Goal: Task Accomplishment & Management: Use online tool/utility

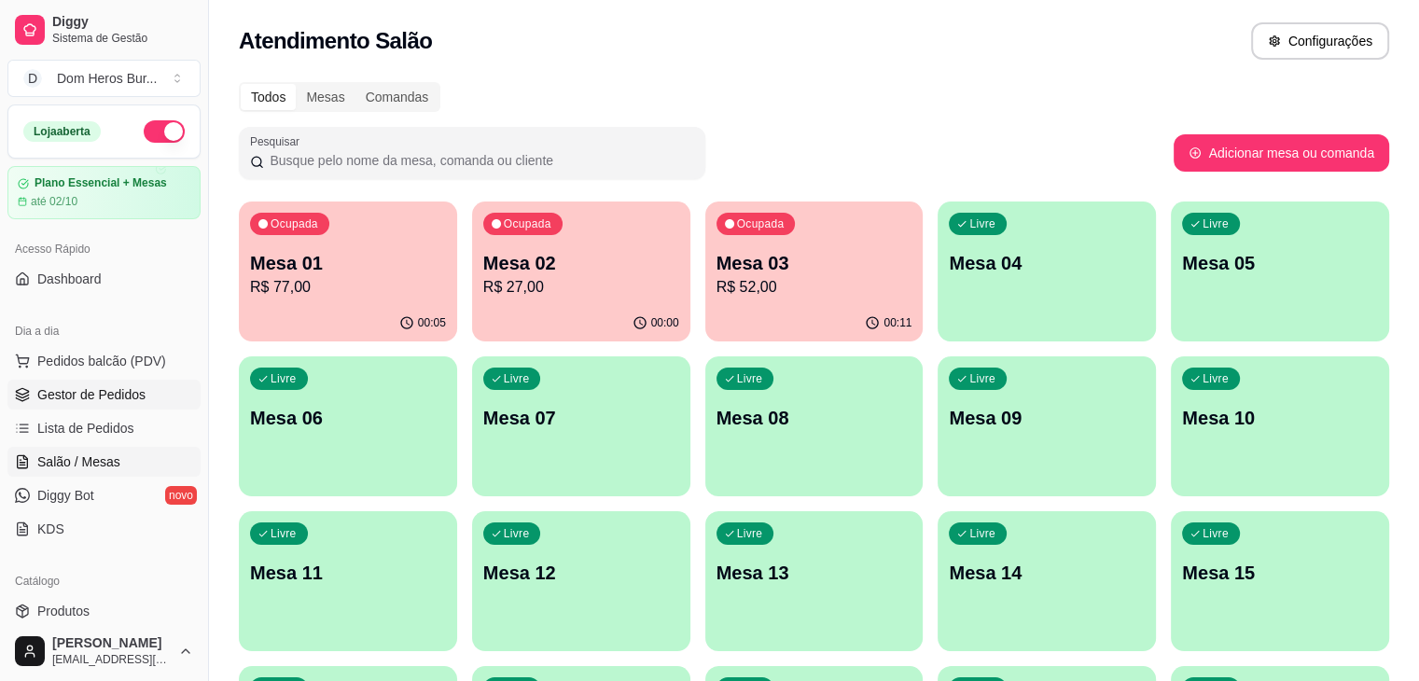
click at [134, 406] on link "Gestor de Pedidos" at bounding box center [103, 395] width 193 height 30
click at [381, 294] on p "R$ 77,00" at bounding box center [348, 286] width 190 height 21
click at [400, 259] on p "Mesa 01" at bounding box center [348, 263] width 196 height 26
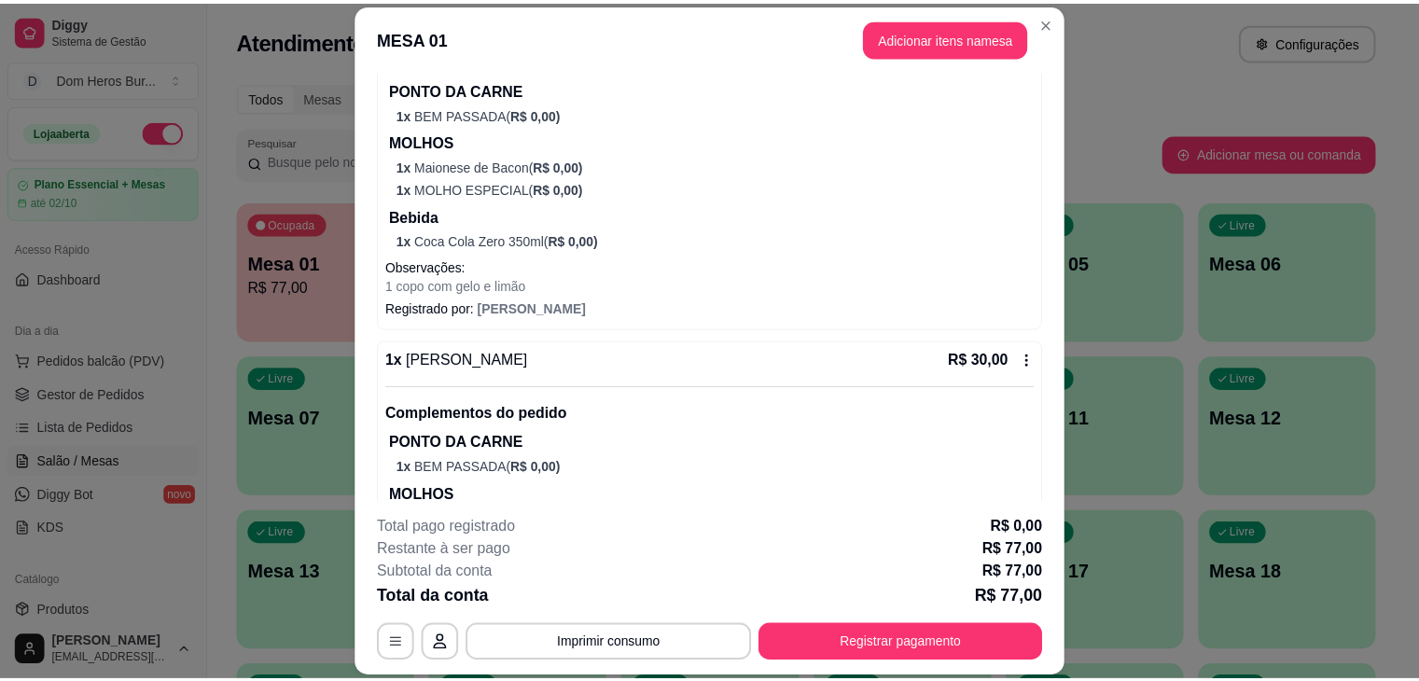
scroll to position [515, 0]
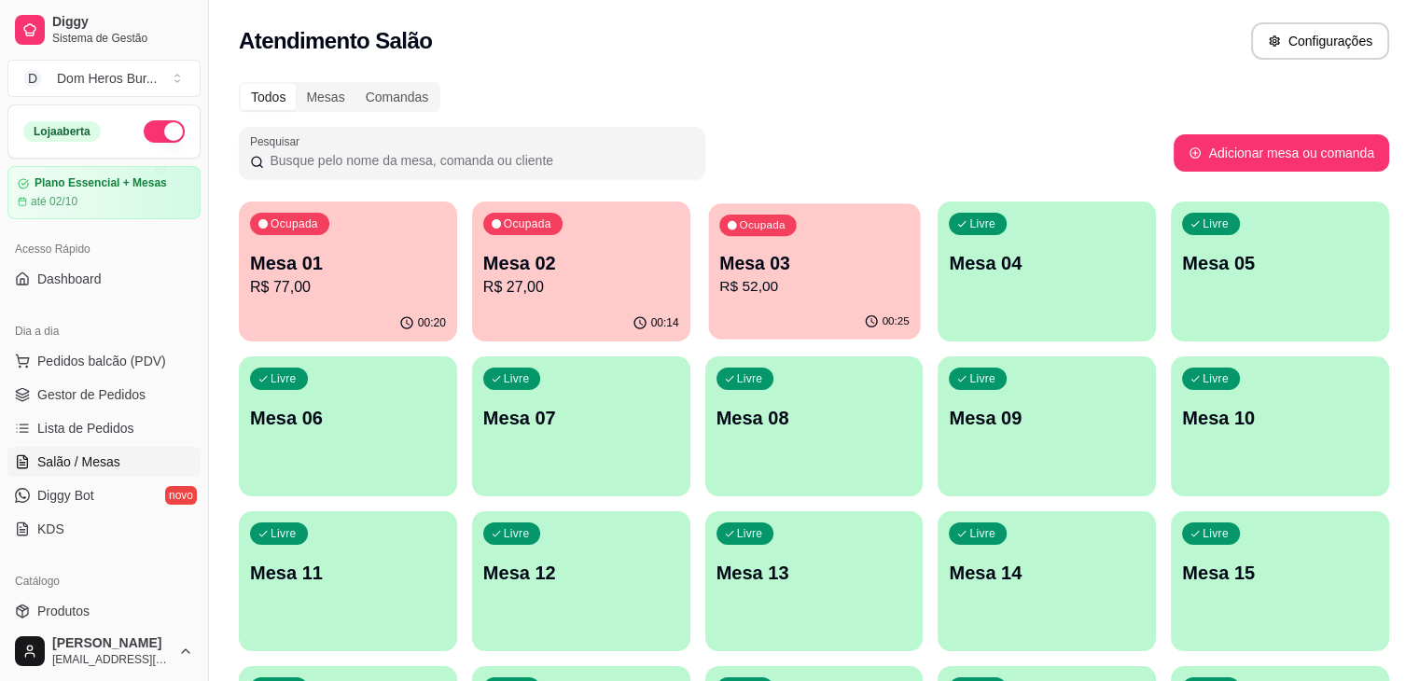
click at [720, 311] on div "00:25" at bounding box center [814, 321] width 212 height 35
click at [514, 288] on p "R$ 27,00" at bounding box center [581, 286] width 190 height 21
click at [708, 322] on div "00:25" at bounding box center [814, 321] width 212 height 35
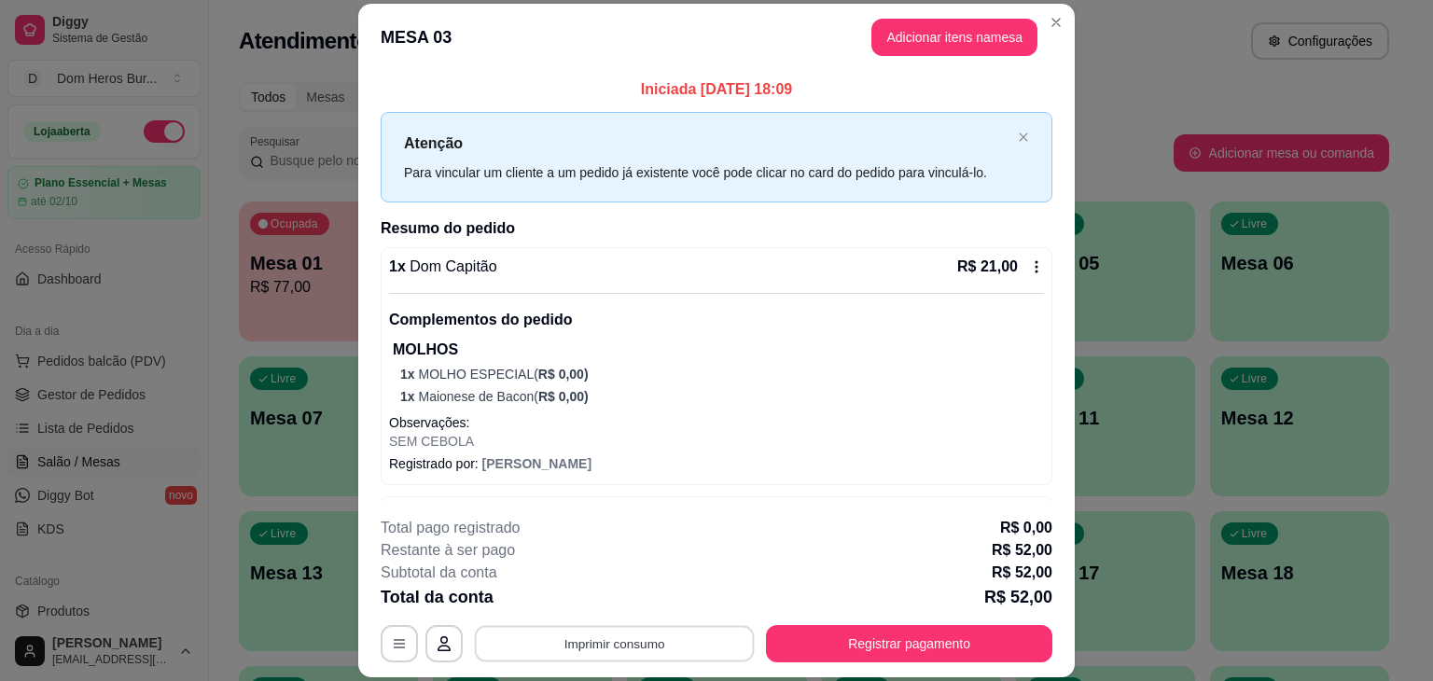
click at [649, 642] on button "Imprimir consumo" at bounding box center [615, 644] width 280 height 36
click at [641, 594] on button "IMPRESSORA" at bounding box center [612, 600] width 131 height 29
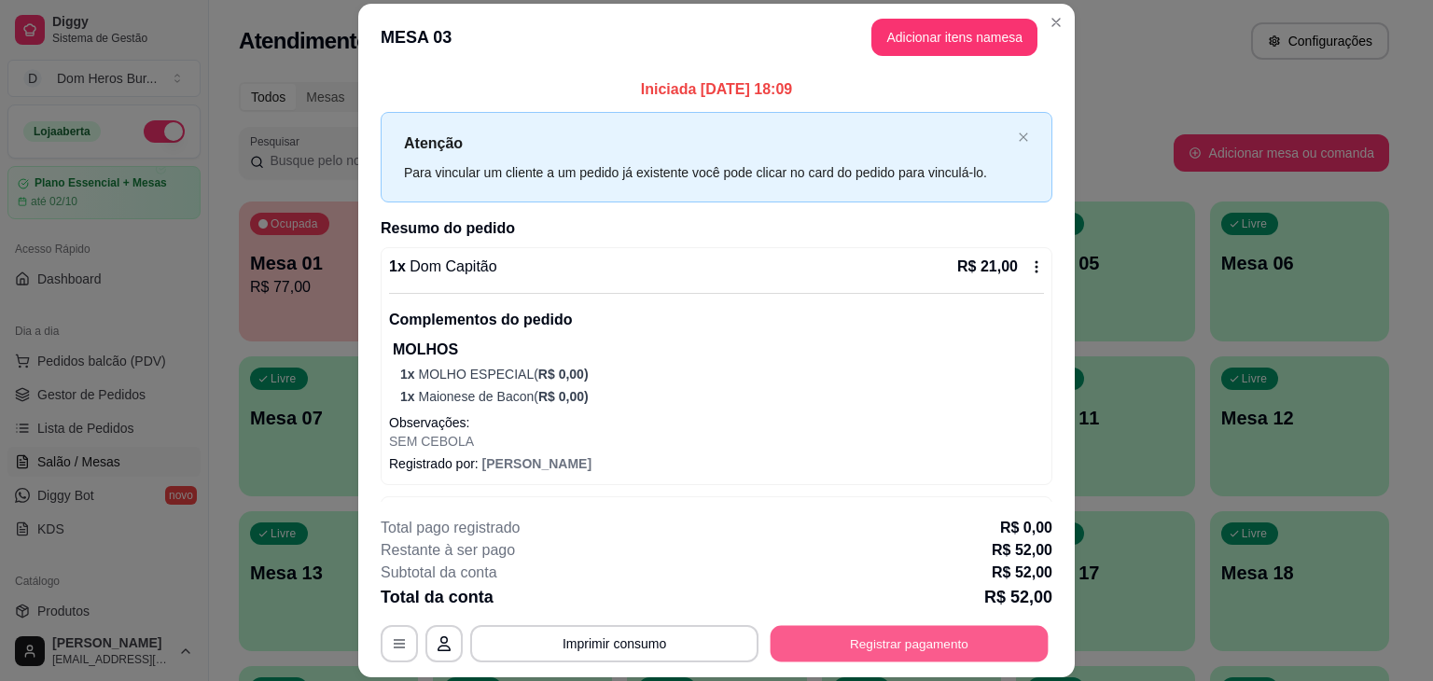
click at [1019, 648] on button "Registrar pagamento" at bounding box center [909, 644] width 278 height 36
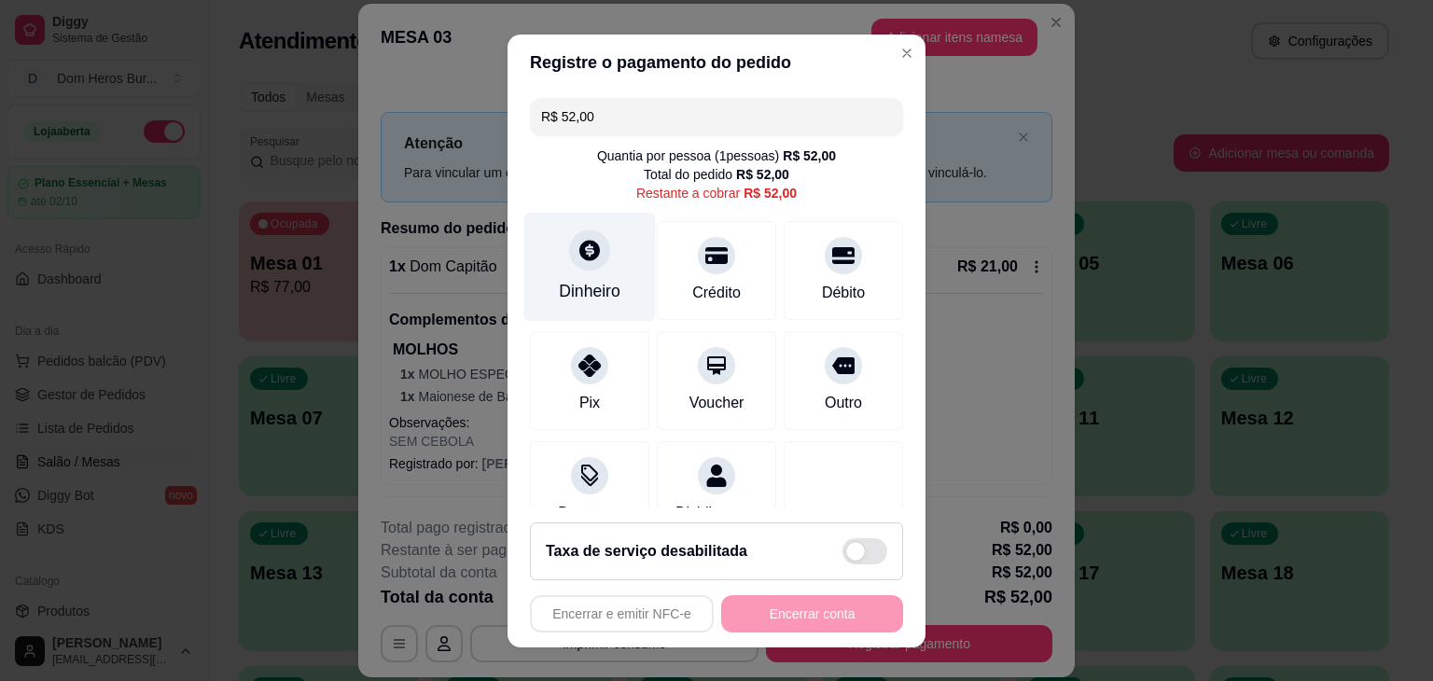
click at [610, 265] on div "Dinheiro" at bounding box center [590, 266] width 132 height 109
click at [746, 619] on div "Encerrar e emitir NFC-e Encerrar conta" at bounding box center [716, 613] width 373 height 37
type input "R$ 0,00"
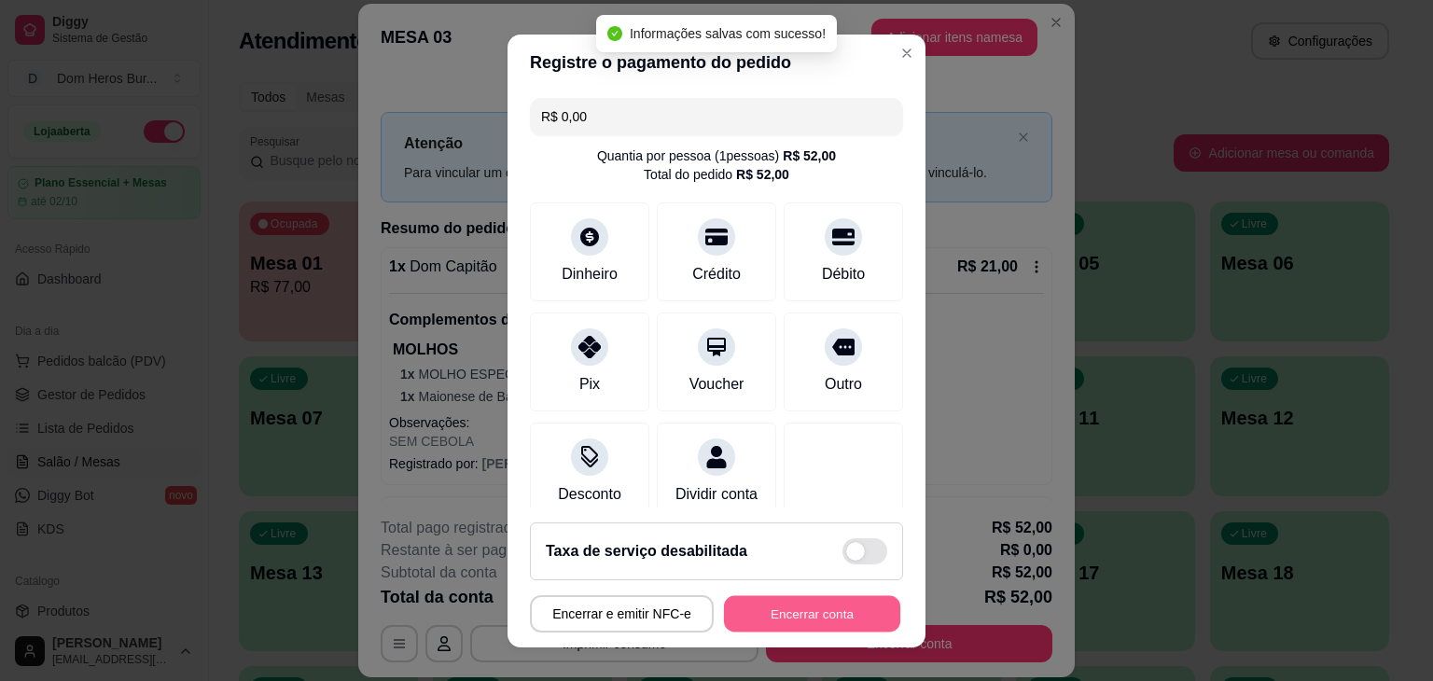
click at [746, 619] on button "Encerrar conta" at bounding box center [812, 613] width 176 height 36
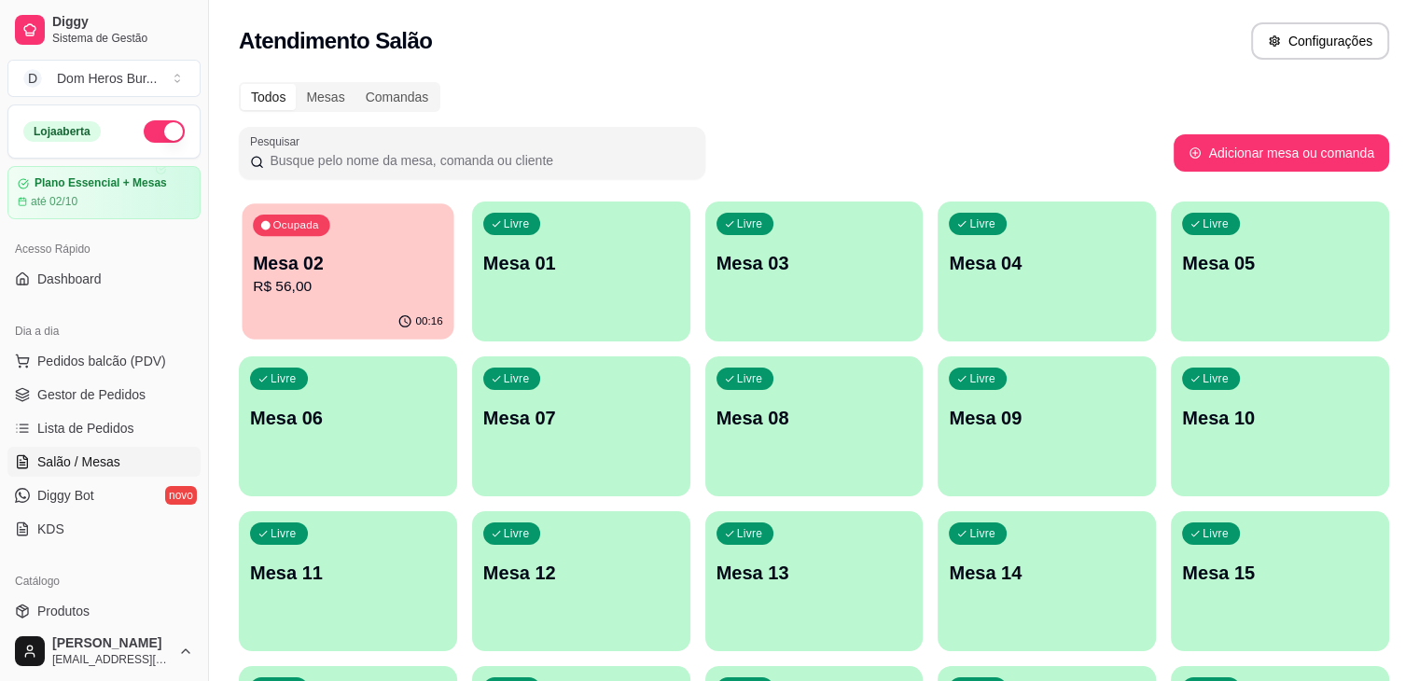
click at [325, 247] on div "Ocupada Mesa 02 R$ 56,00" at bounding box center [349, 253] width 212 height 101
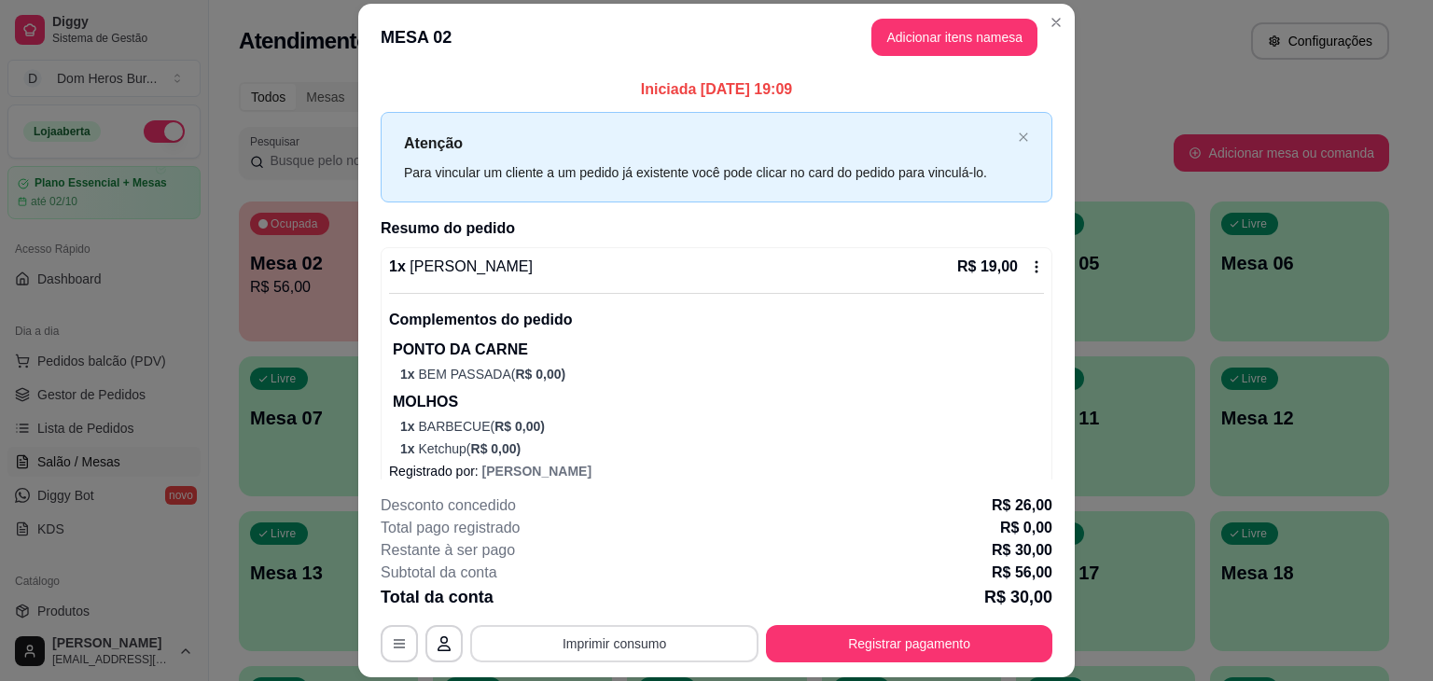
click at [618, 643] on button "Imprimir consumo" at bounding box center [614, 643] width 288 height 37
click at [601, 602] on button "IMPRESSORA" at bounding box center [612, 600] width 131 height 29
click at [922, 639] on button "Registrar pagamento" at bounding box center [909, 644] width 278 height 36
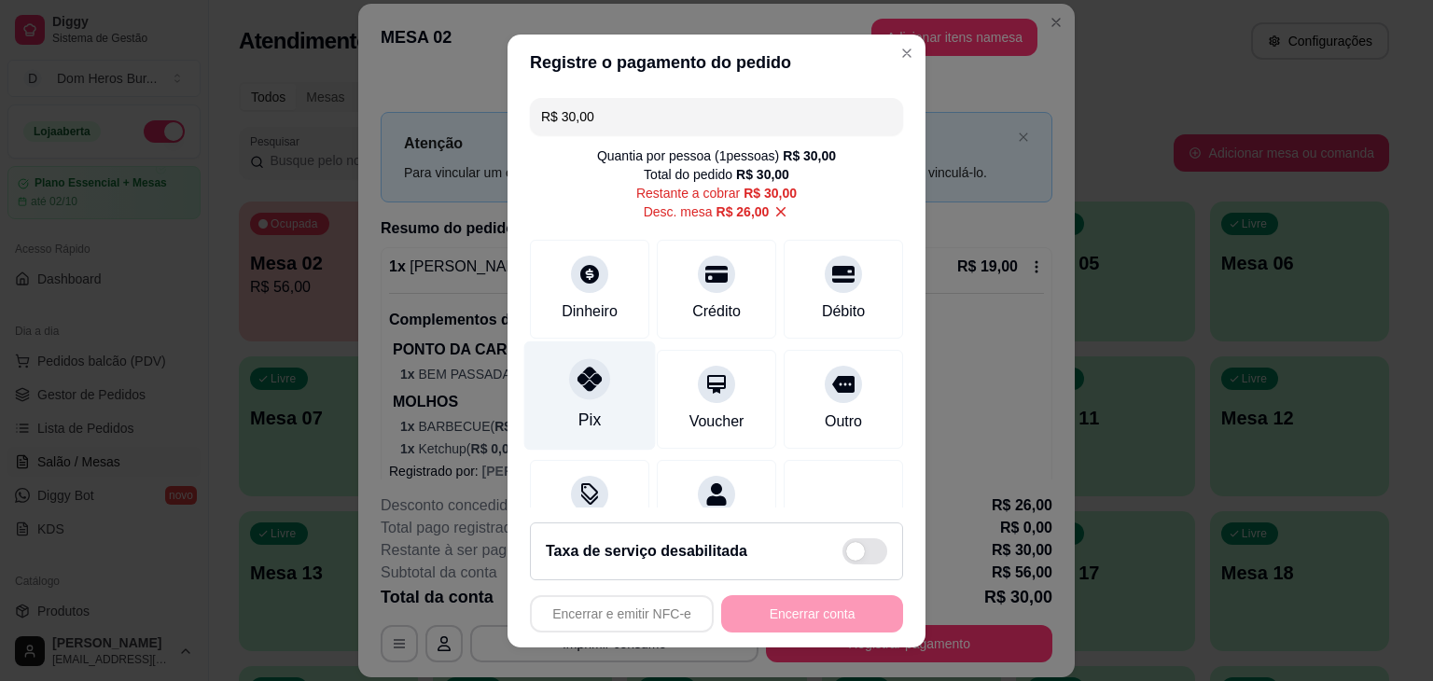
click at [582, 403] on div "Pix" at bounding box center [590, 394] width 132 height 109
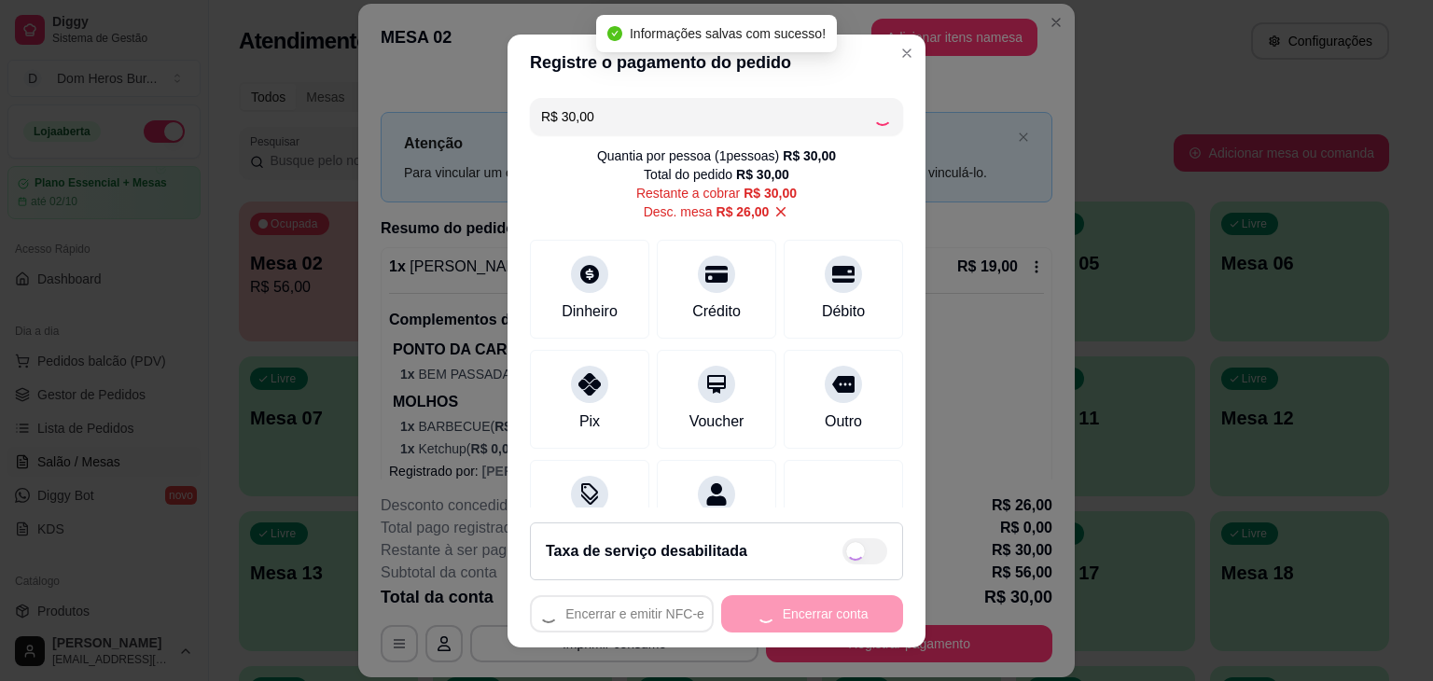
type input "R$ 0,00"
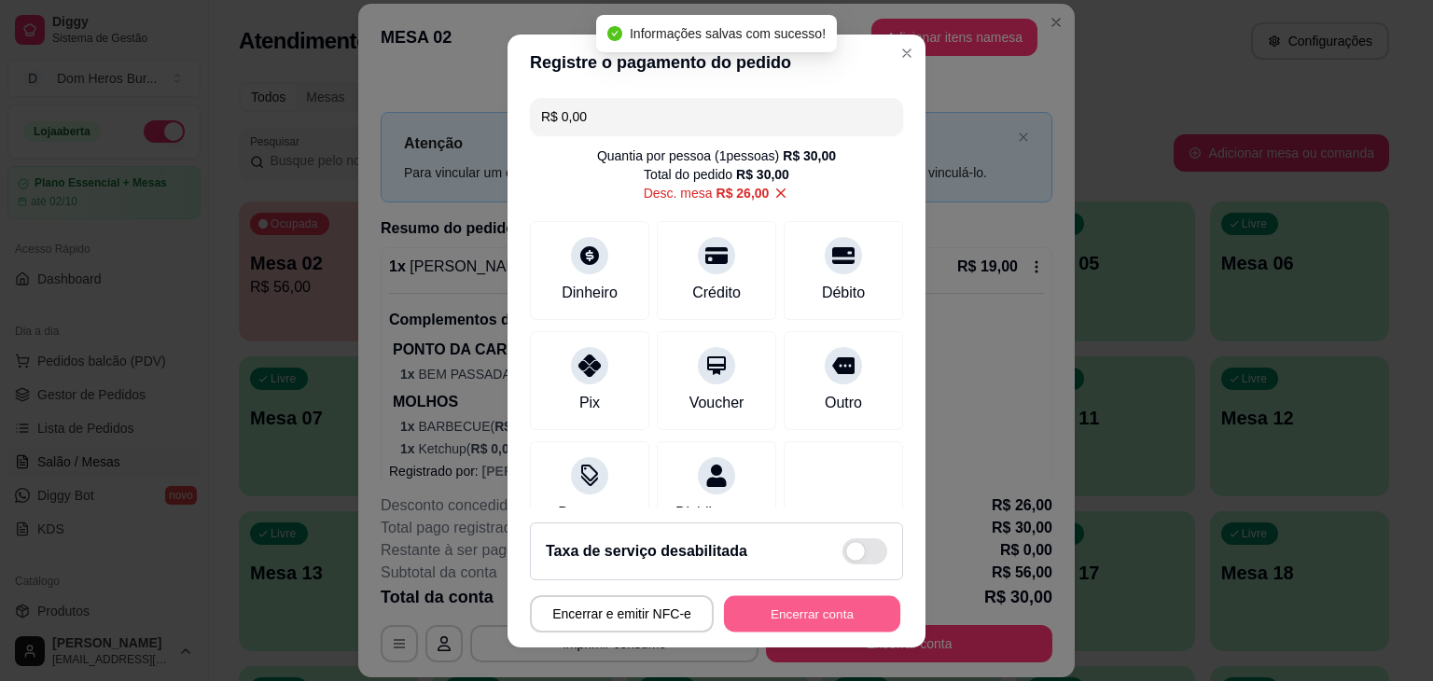
click at [769, 598] on button "Encerrar conta" at bounding box center [812, 613] width 176 height 36
